Goal: Check status: Check status

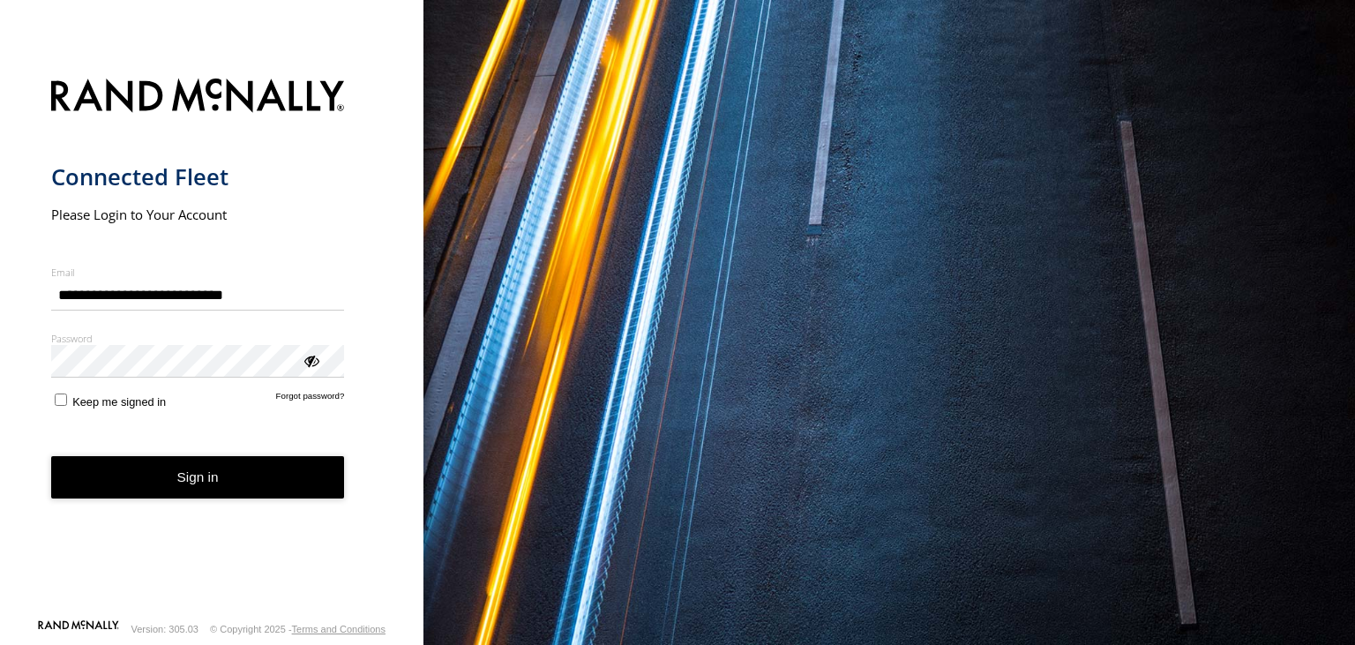
type input "**********"
click at [220, 474] on button "Sign in" at bounding box center [198, 477] width 294 height 43
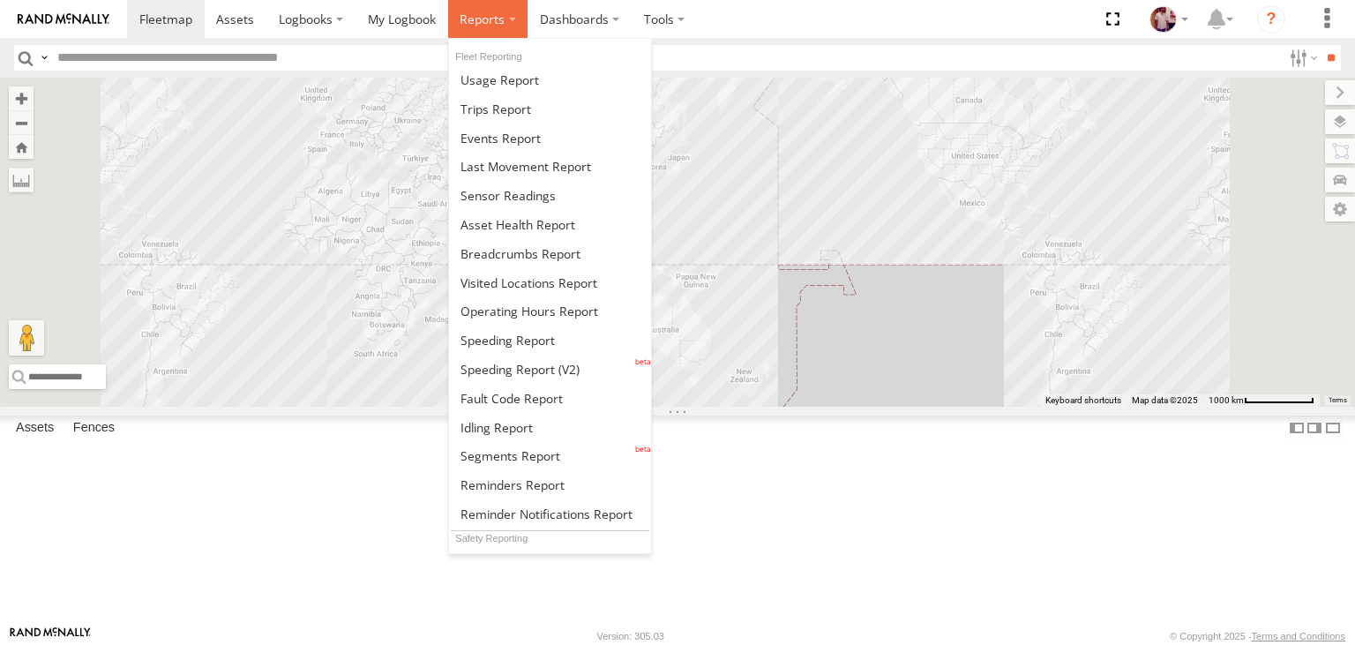
click at [478, 19] on span at bounding box center [482, 19] width 45 height 17
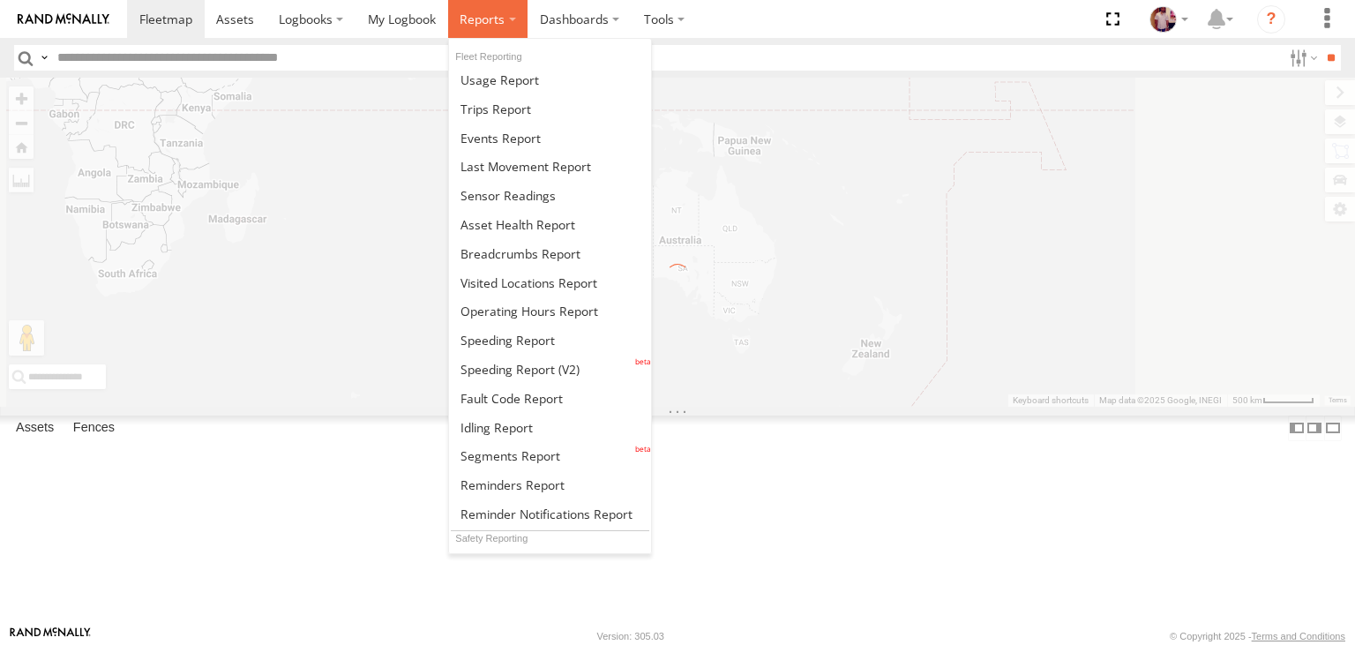
click at [490, 19] on span at bounding box center [482, 19] width 45 height 17
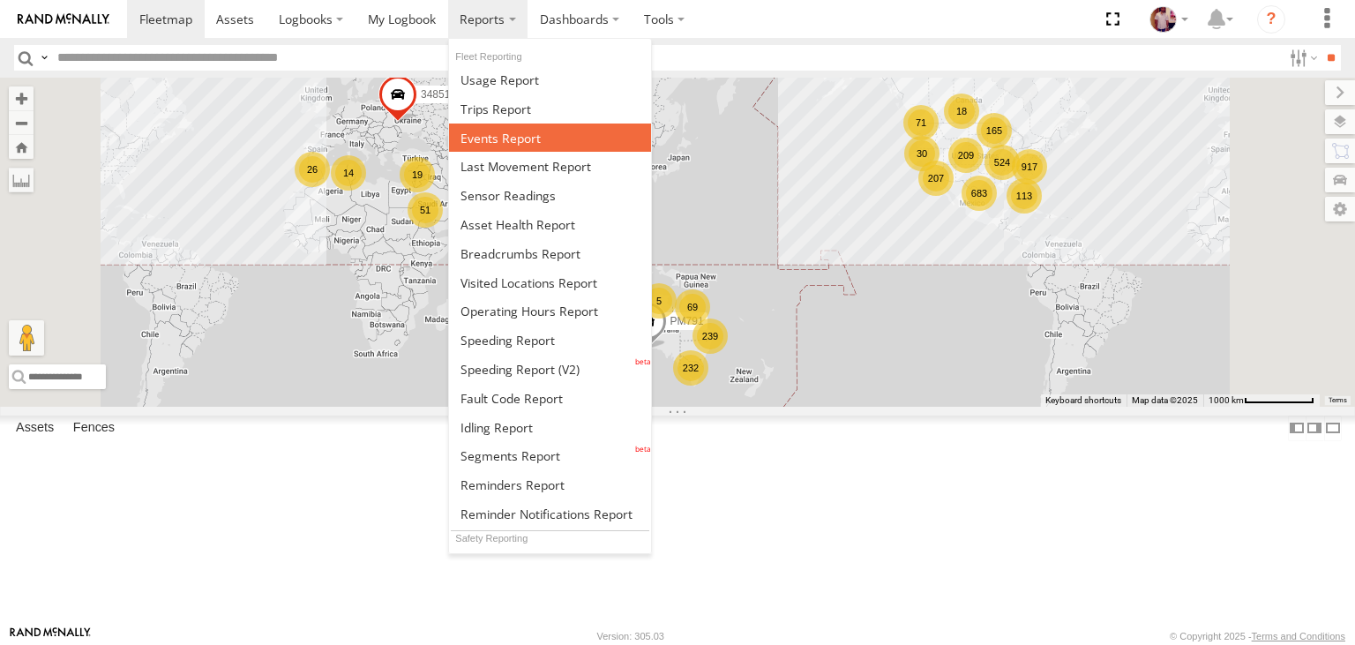
click at [491, 136] on span at bounding box center [501, 138] width 80 height 17
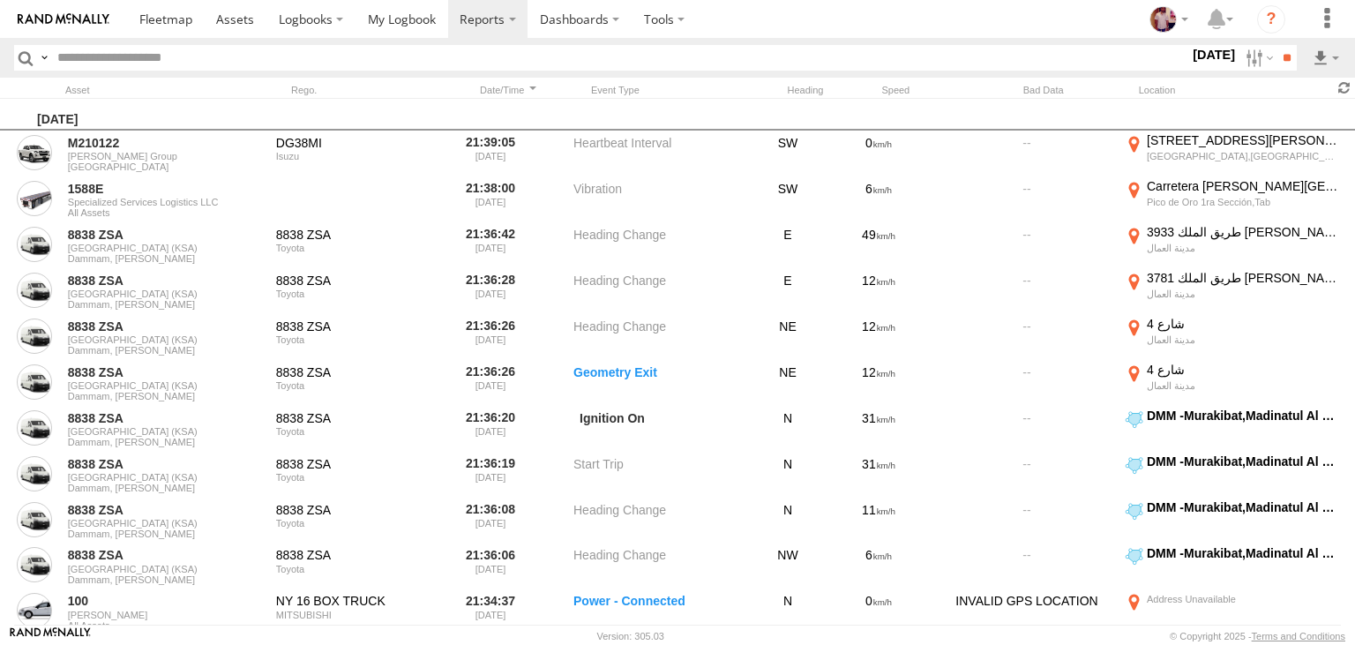
click at [1343, 94] on span at bounding box center [1344, 87] width 21 height 17
click at [231, 27] on link at bounding box center [236, 19] width 63 height 38
click at [162, 16] on span at bounding box center [165, 19] width 53 height 17
click at [1350, 90] on span at bounding box center [1344, 87] width 21 height 17
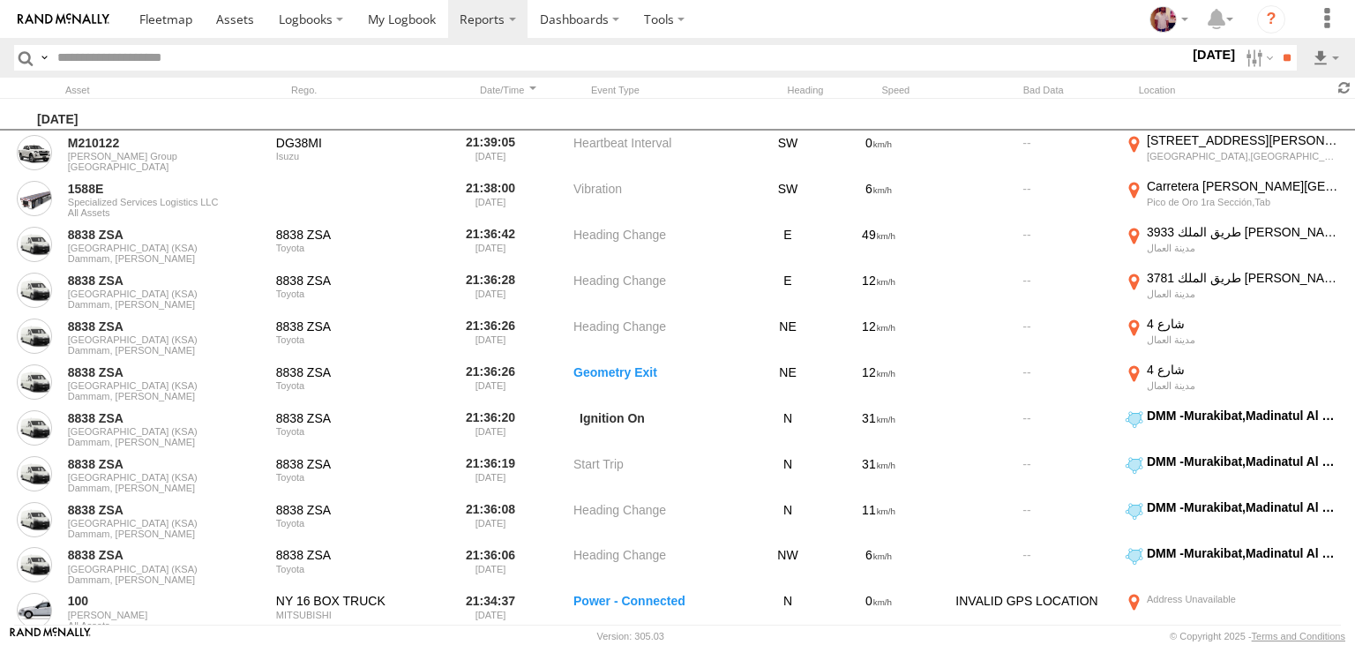
click at [1350, 90] on span at bounding box center [1344, 87] width 21 height 17
click at [1349, 85] on span at bounding box center [1344, 87] width 21 height 17
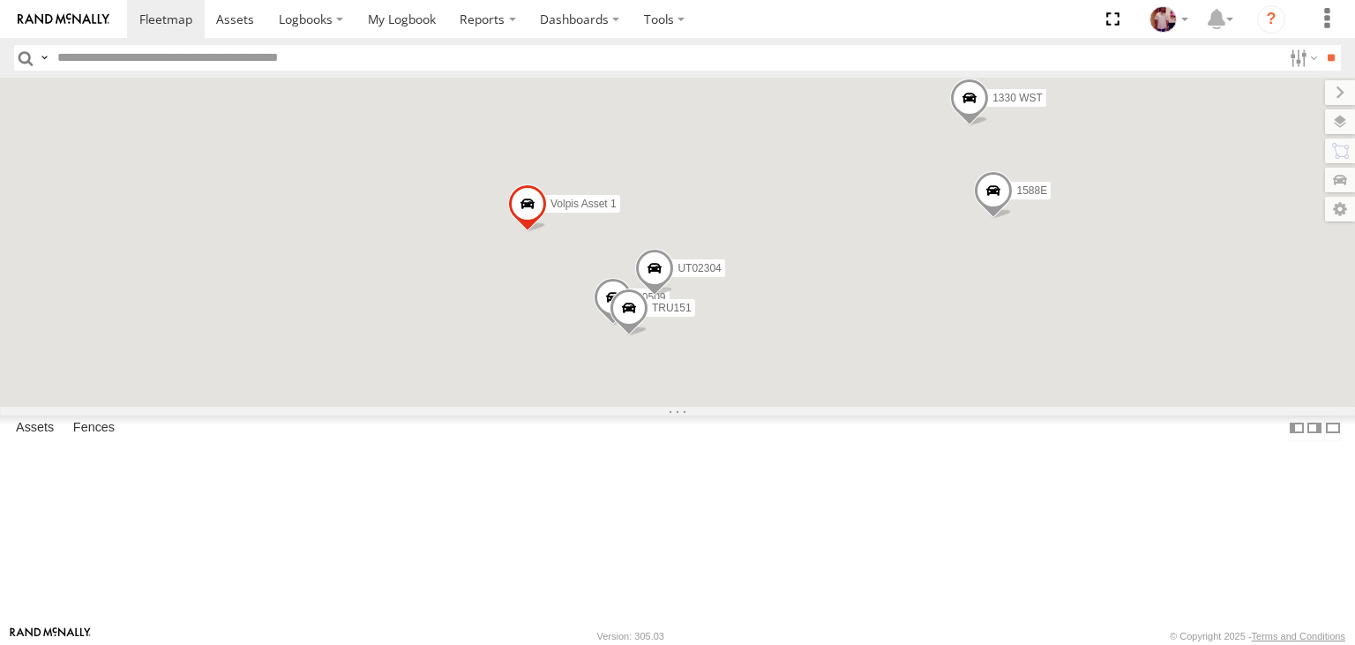
click at [0, 0] on span at bounding box center [0, 0] width 0 height 0
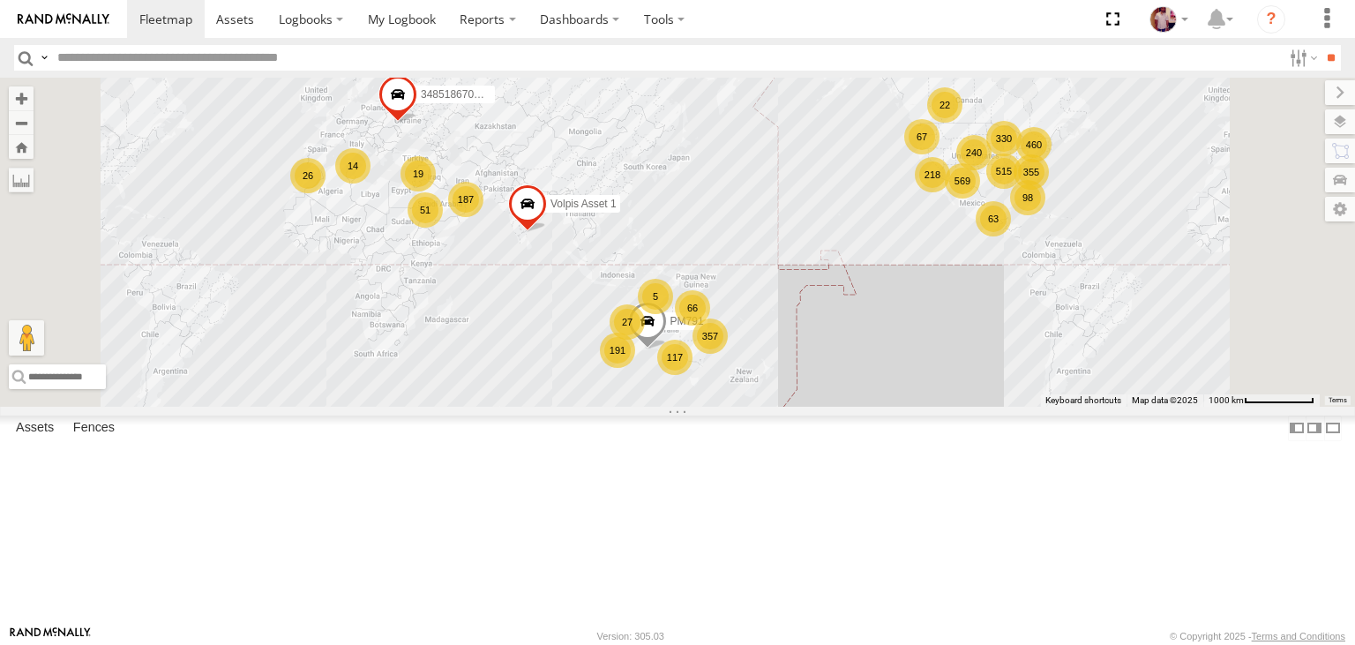
click at [0, 0] on span at bounding box center [0, 0] width 0 height 0
click at [0, 0] on link at bounding box center [0, 0] width 0 height 0
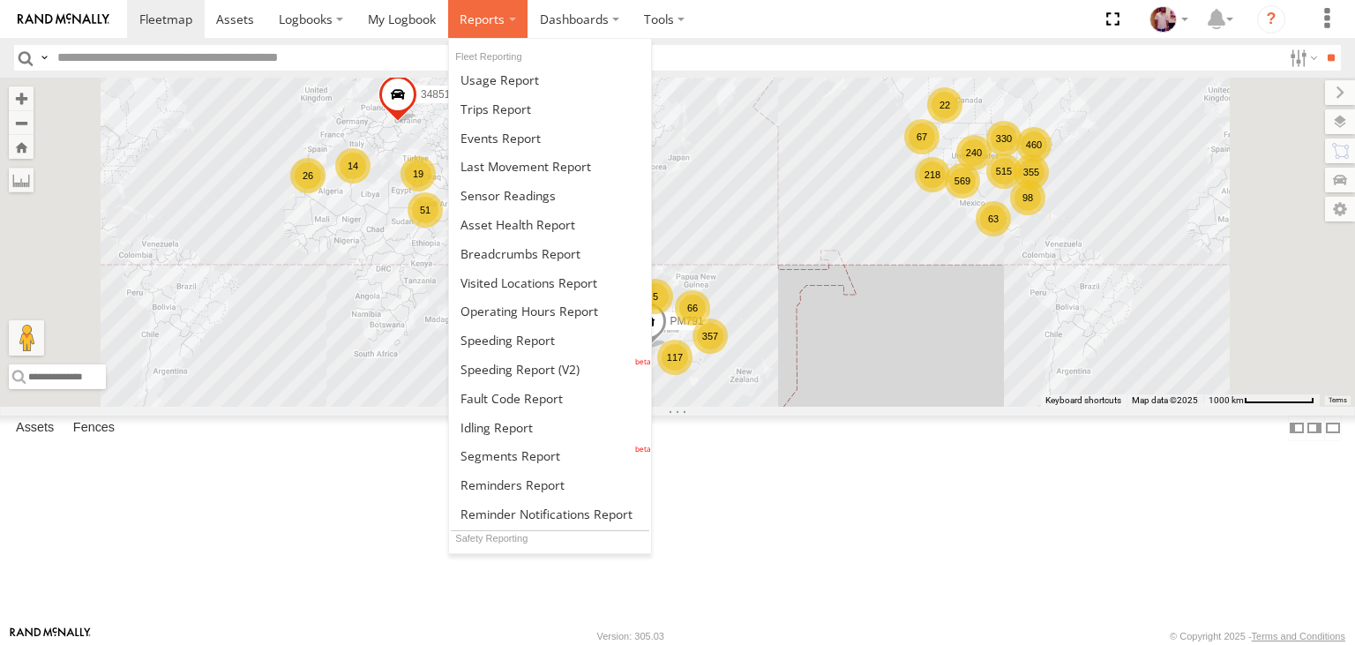
click at [481, 34] on label at bounding box center [488, 19] width 80 height 38
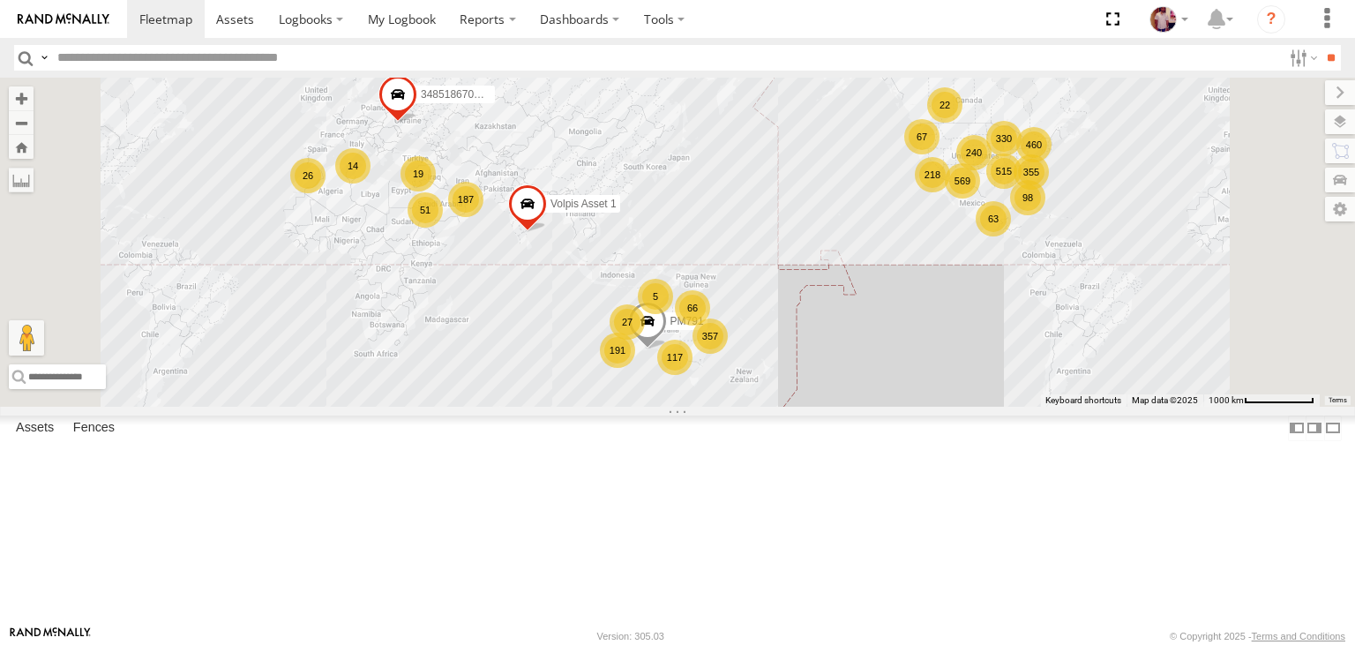
click at [730, 111] on div "Volpis Asset 1 PM791 348518670BE0 569 460 515 357 218 187 240 191 19 22 67 330 …" at bounding box center [677, 242] width 1355 height 328
click at [558, 26] on label "Dashboards" at bounding box center [580, 19] width 104 height 38
click at [583, 48] on span at bounding box center [585, 53] width 88 height 17
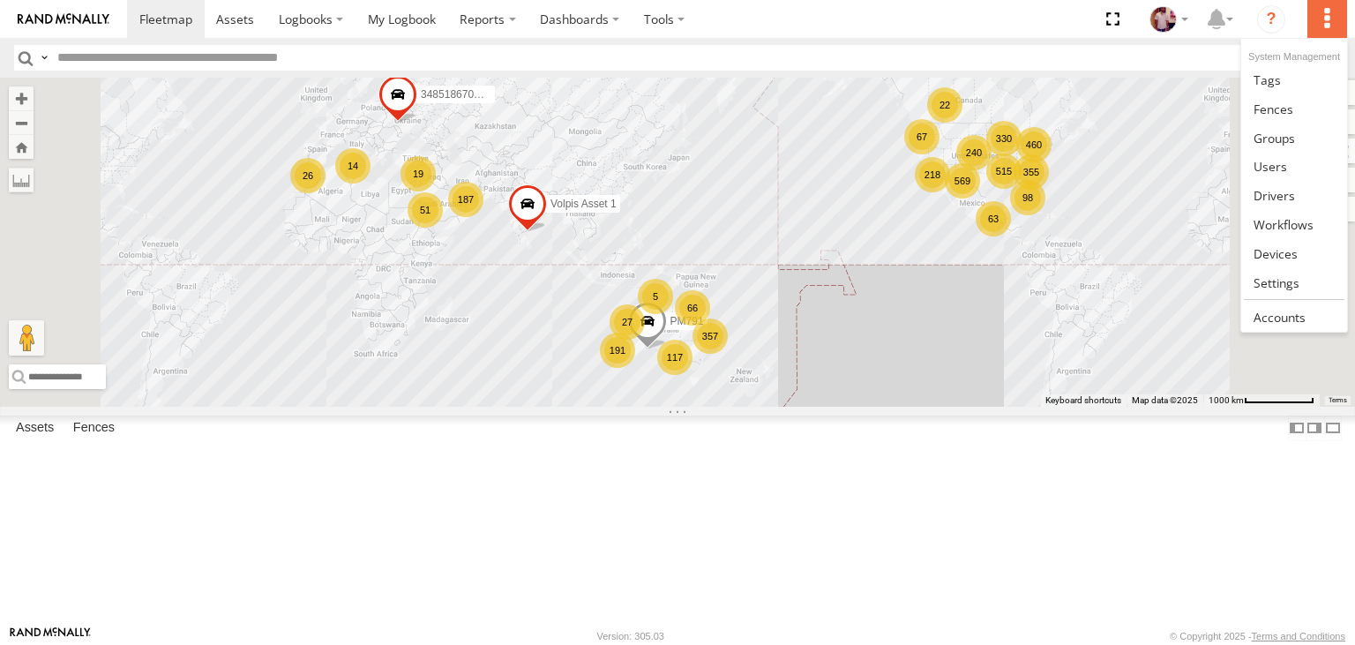
click at [1332, 22] on label at bounding box center [1326, 19] width 39 height 38
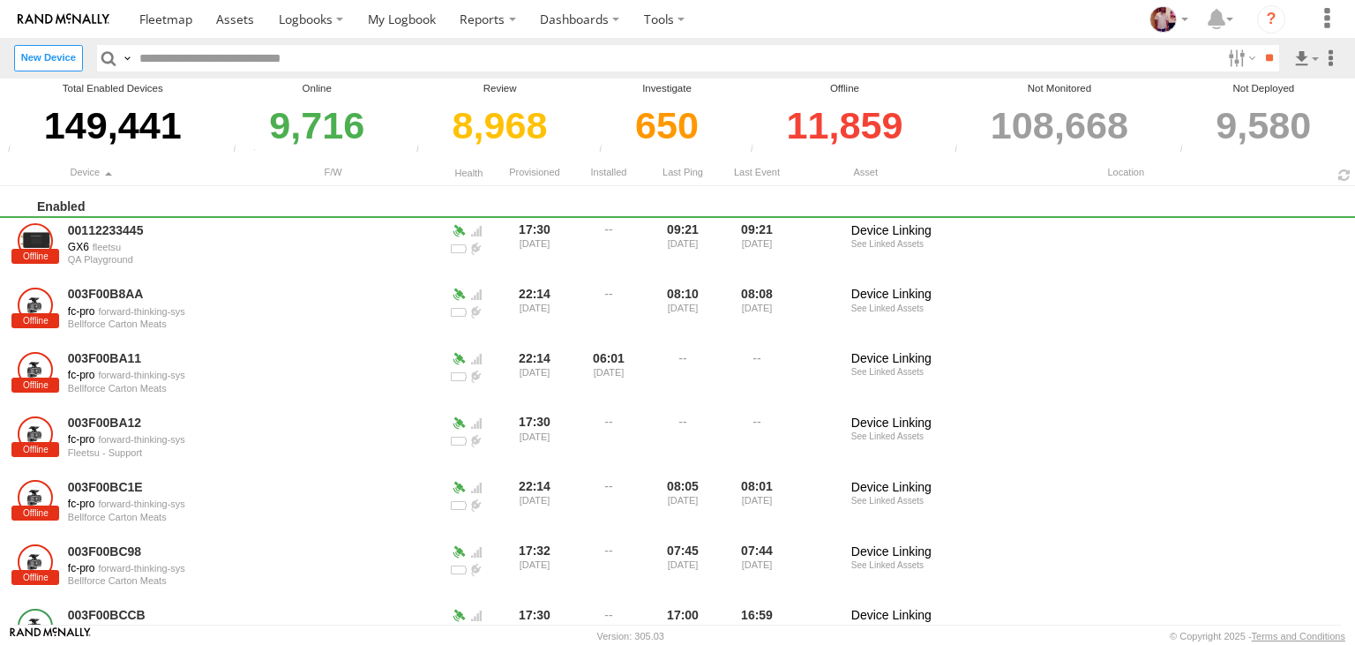
click at [311, 133] on div "9,716" at bounding box center [317, 126] width 178 height 62
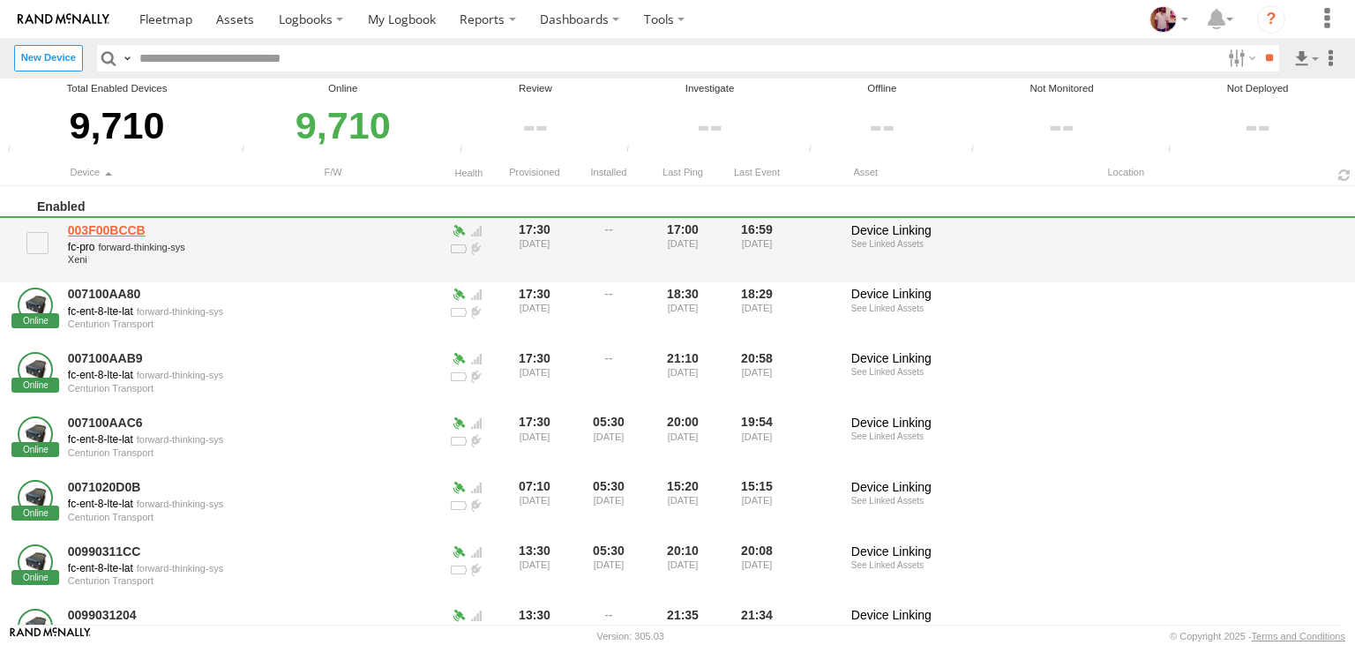
click at [136, 228] on link "003F00BCCB" at bounding box center [189, 230] width 242 height 16
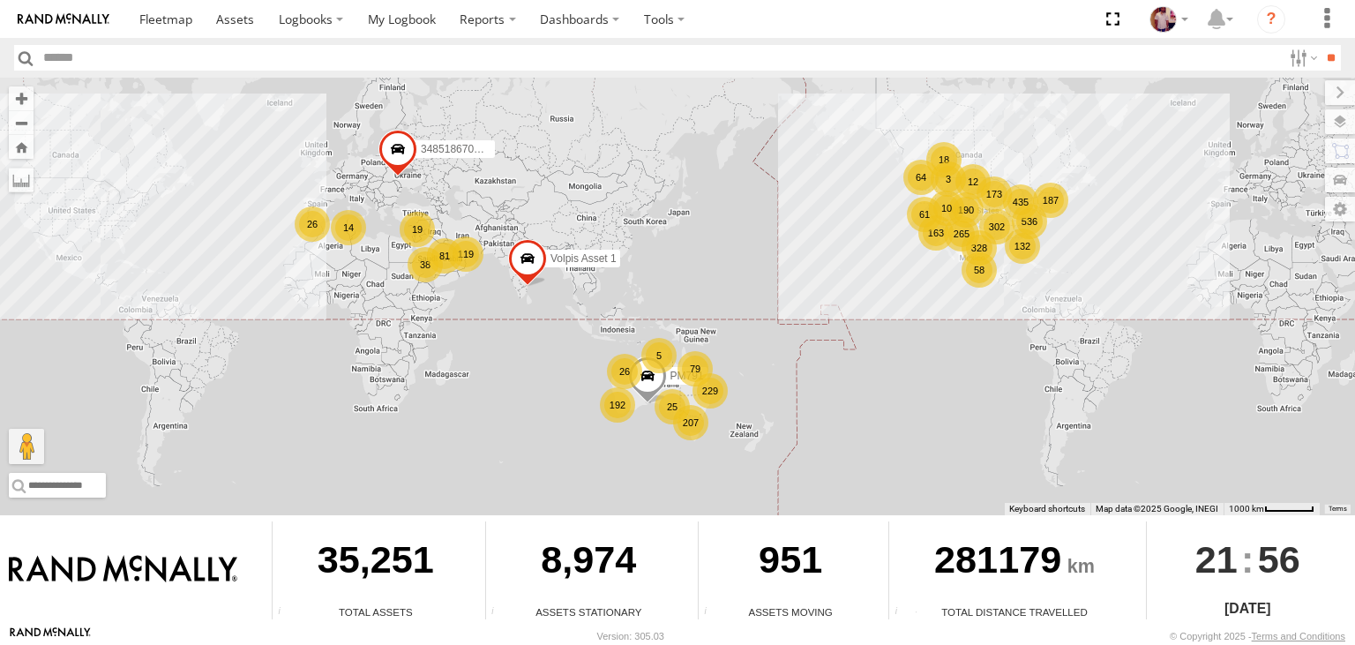
click at [0, 0] on span at bounding box center [0, 0] width 0 height 0
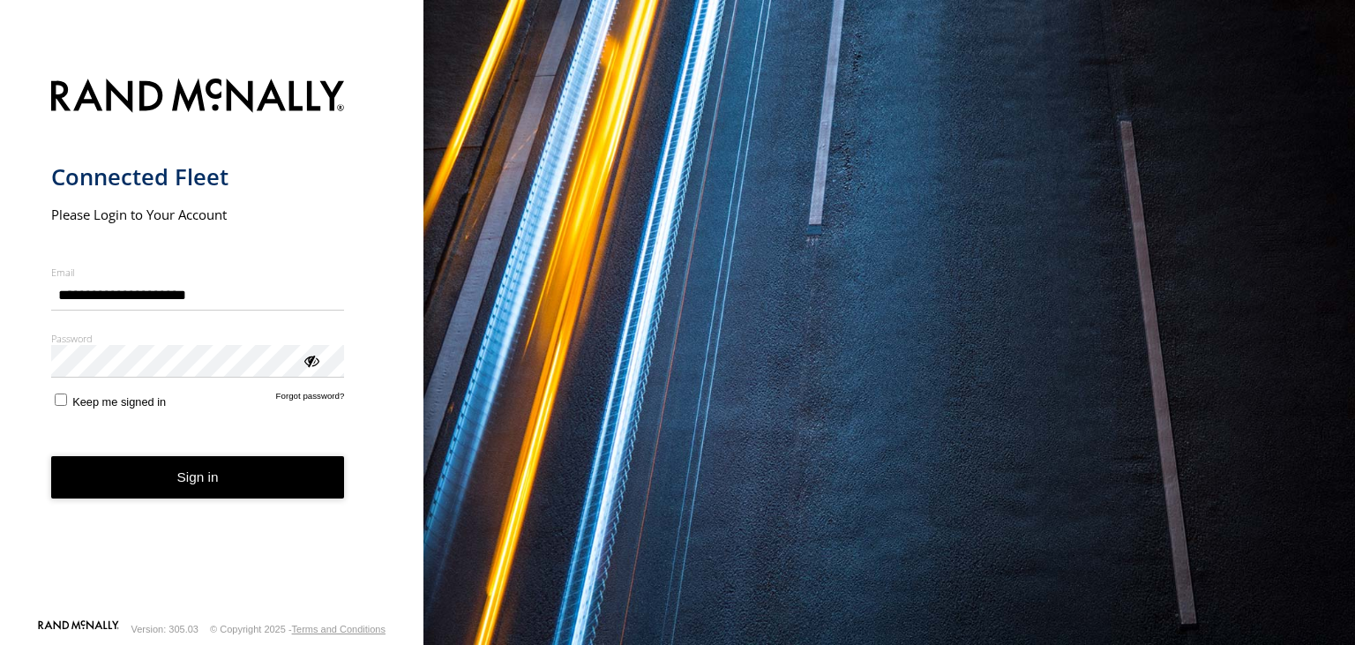
type input "**********"
click at [181, 473] on button "Sign in" at bounding box center [198, 477] width 294 height 43
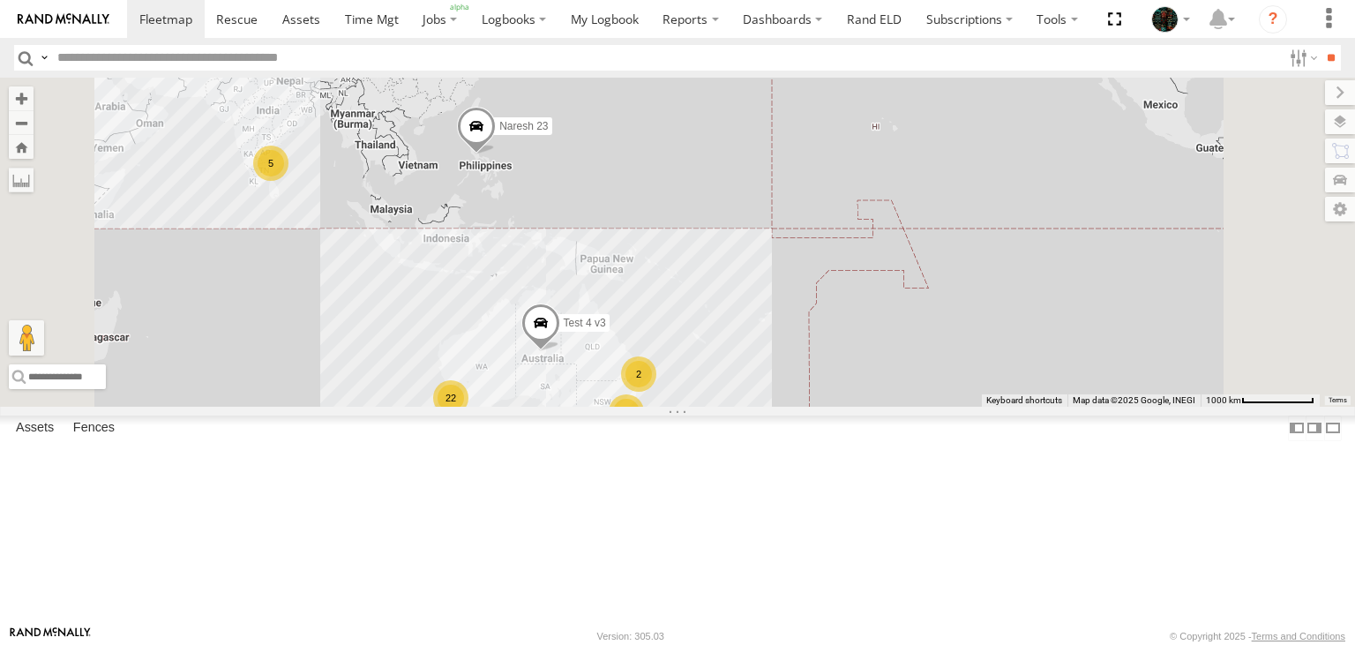
click at [0, 0] on span at bounding box center [0, 0] width 0 height 0
